Goal: Task Accomplishment & Management: Complete application form

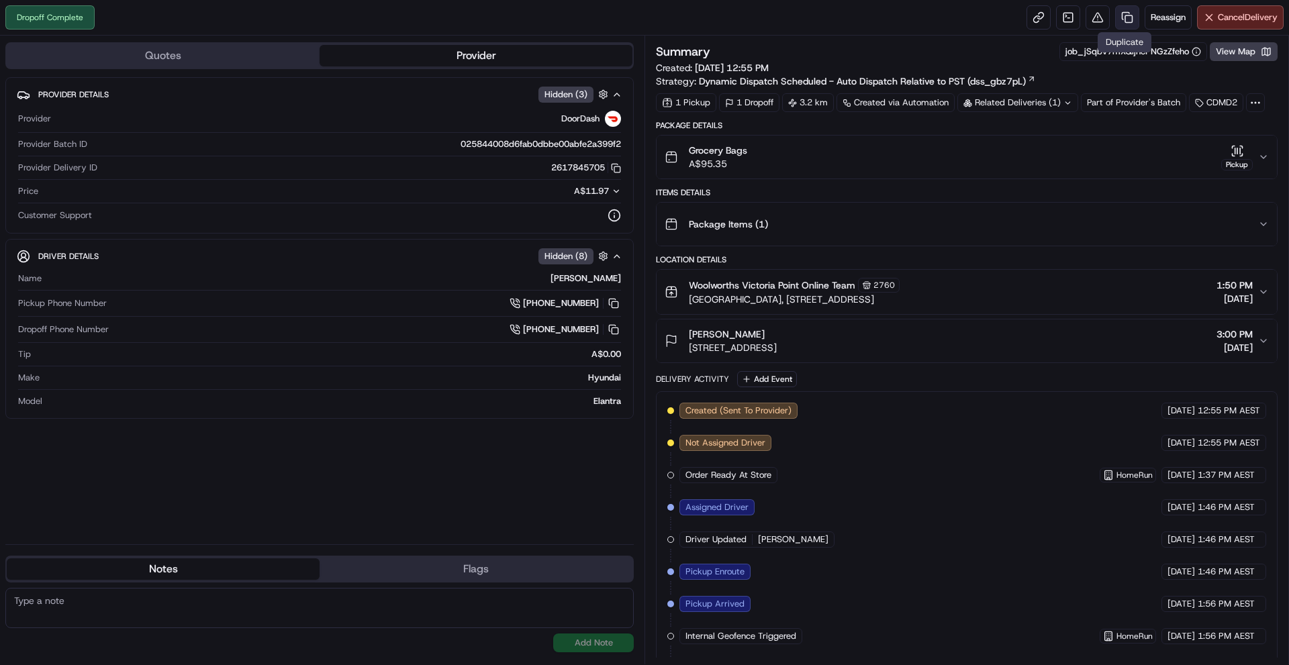
click at [1117, 22] on link at bounding box center [1127, 17] width 24 height 24
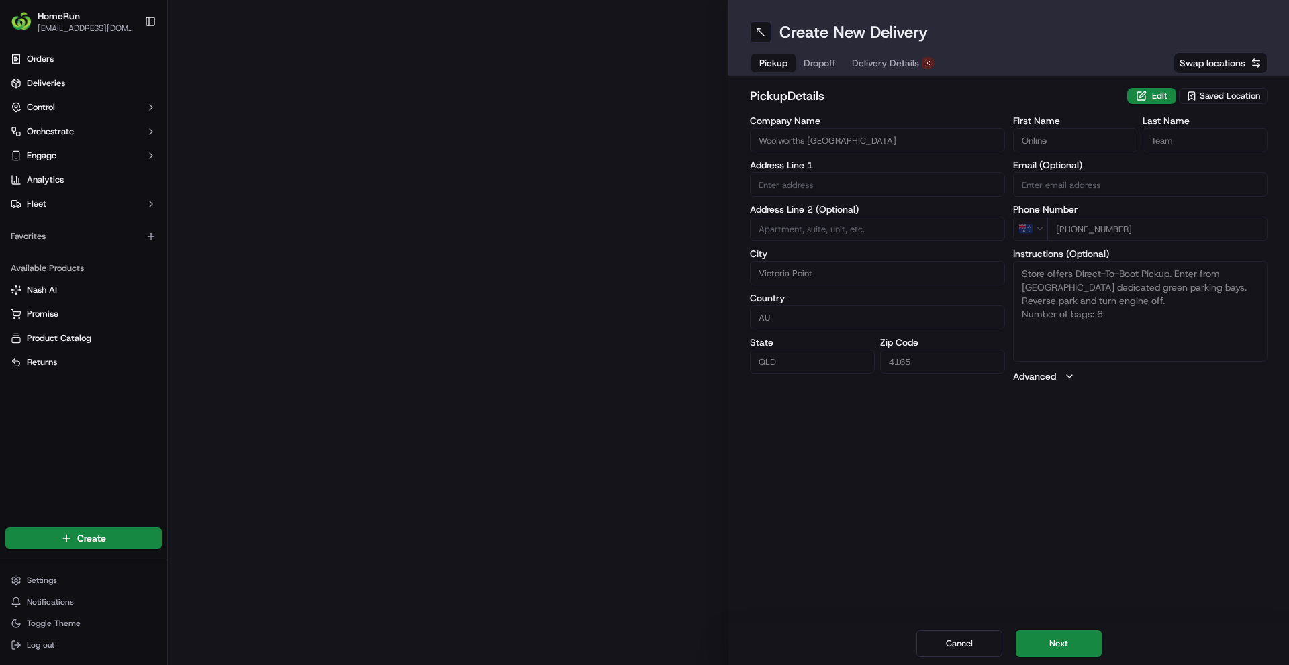
type input "[GEOGRAPHIC_DATA], [STREET_ADDRESS]"
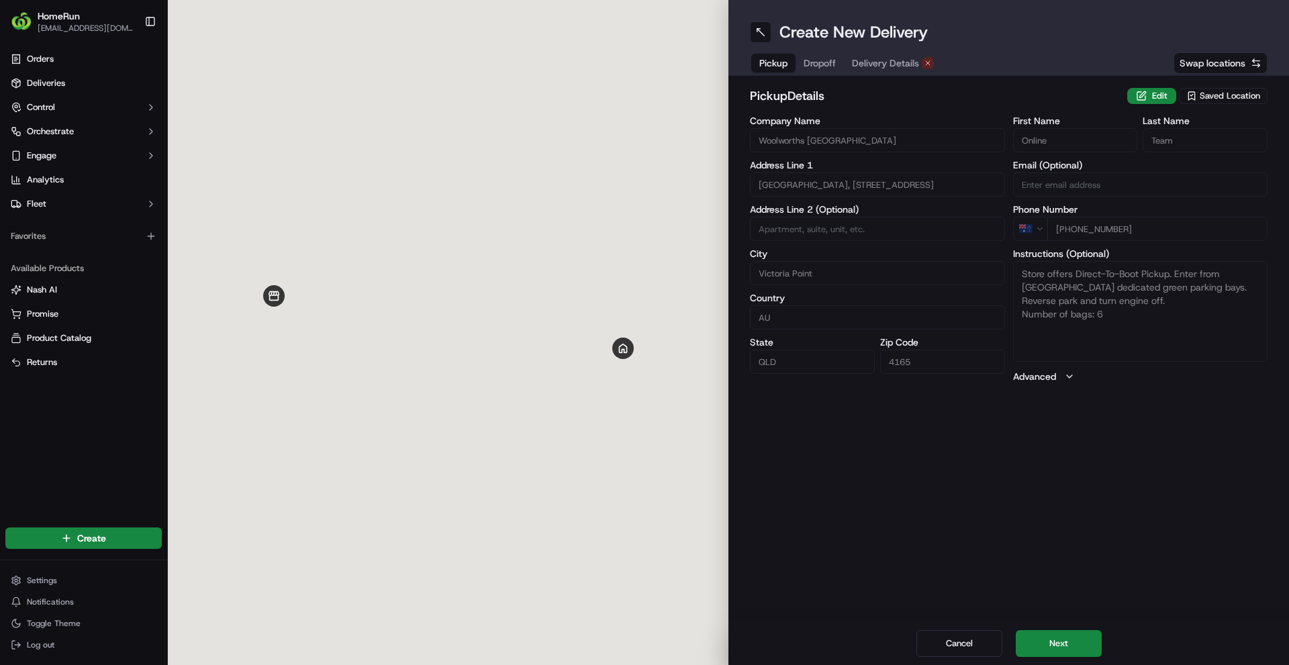
click at [878, 61] on span "Delivery Details" at bounding box center [885, 62] width 67 height 13
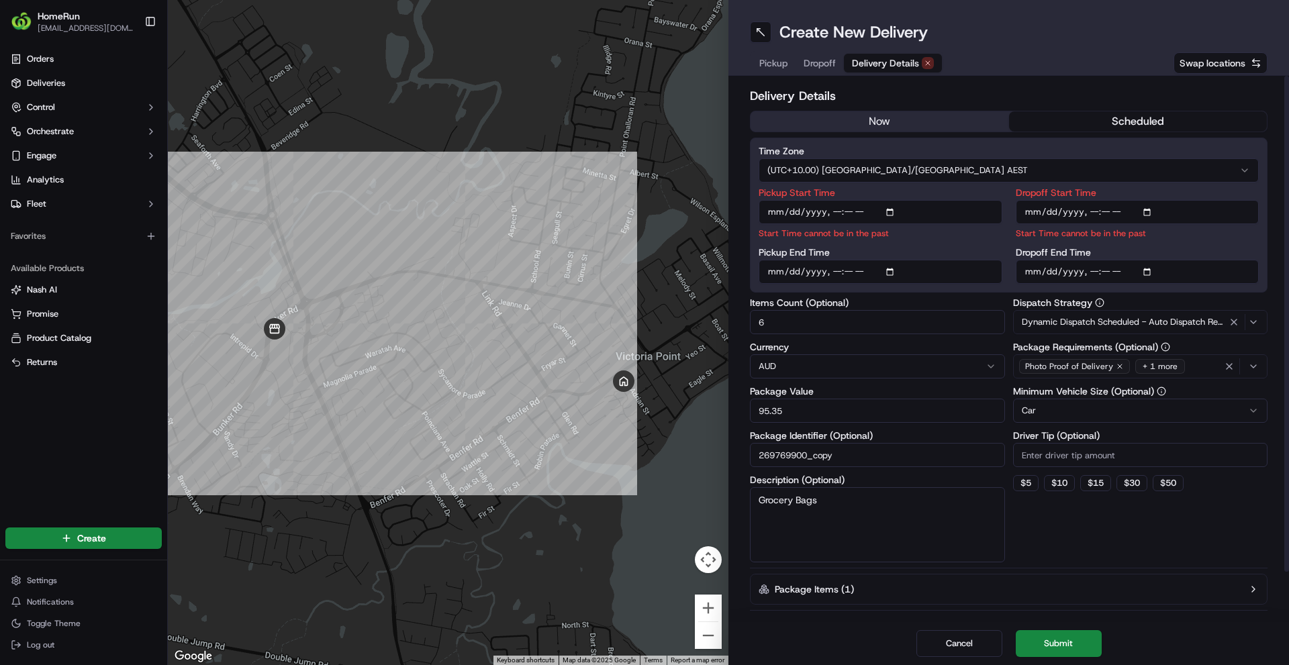
click at [841, 211] on input "Pickup Start Time" at bounding box center [881, 212] width 244 height 24
click at [837, 212] on input "Pickup Start Time" at bounding box center [881, 212] width 244 height 24
type input "[DATE]T15:00"
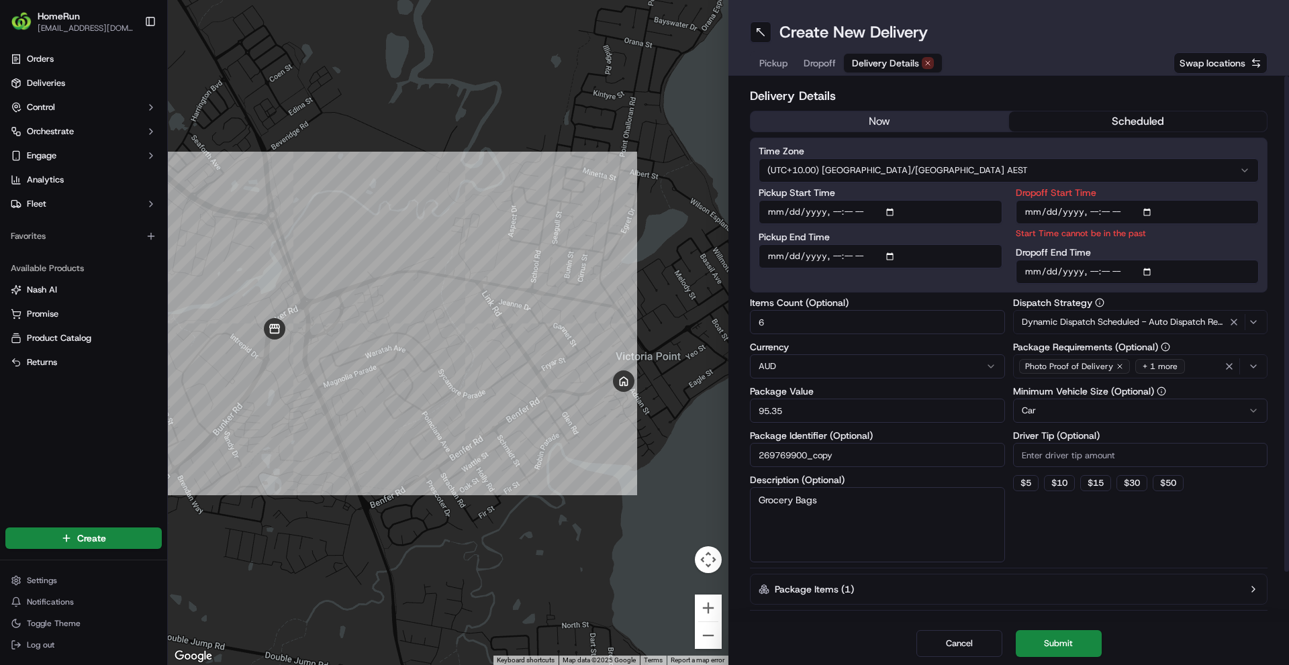
click at [1088, 216] on input "Dropoff Start Time" at bounding box center [1138, 212] width 244 height 24
type input "[DATE]T15:15"
click at [1096, 270] on input "Dropoff End Time" at bounding box center [1138, 272] width 244 height 24
click at [1104, 270] on input "Dropoff End Time" at bounding box center [1138, 272] width 244 height 24
type input "[DATE]T15:30"
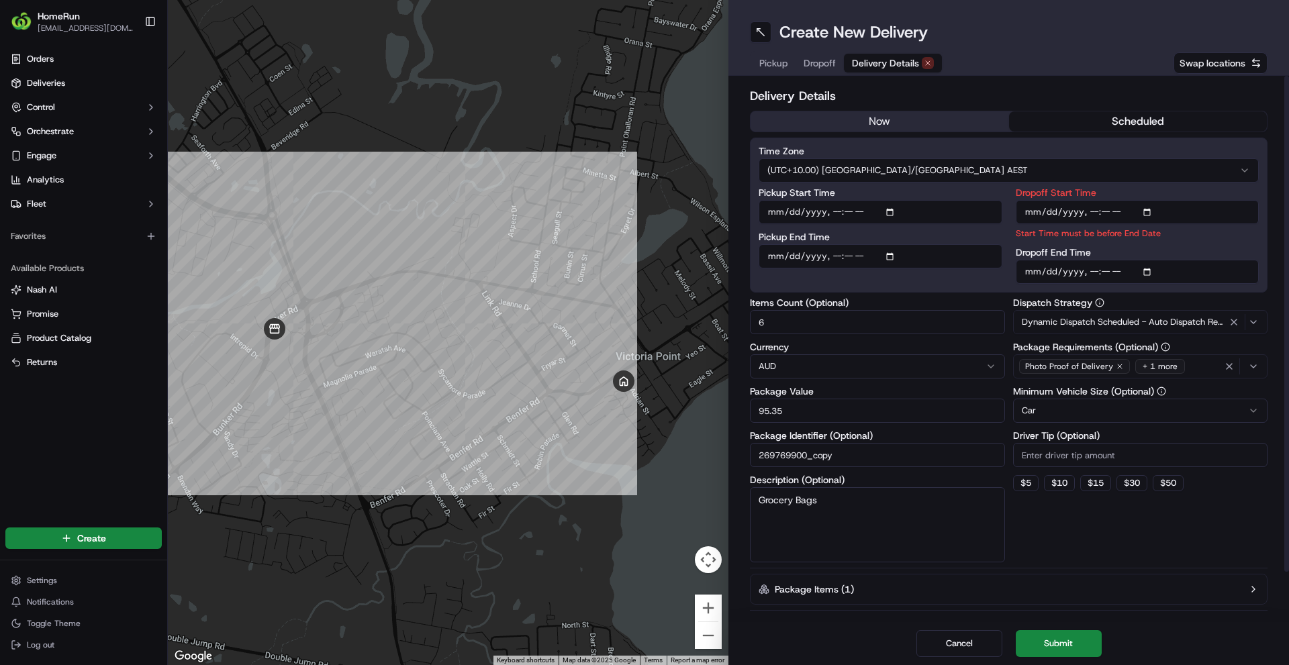
click at [1082, 566] on div "Delivery Details now scheduled Time Zone (UTC+10.00) [GEOGRAPHIC_DATA]/[GEOGRAP…" at bounding box center [1009, 376] width 518 height 578
click at [1076, 637] on button "Submit" at bounding box center [1059, 643] width 86 height 27
